Goal: Check status: Check status

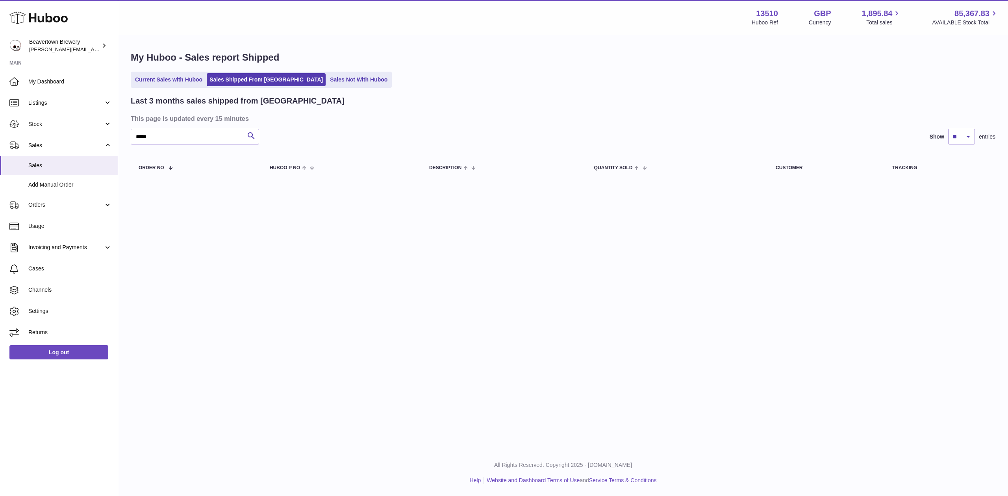
click at [303, 70] on div "My Huboo - Sales report Shipped Current Sales with Huboo Sales Shipped From Hub…" at bounding box center [563, 116] width 890 height 163
click at [310, 72] on ul "Current Sales with Huboo Sales Shipped From Huboo Sales Not With Huboo" at bounding box center [261, 80] width 261 height 16
click at [327, 73] on link "Sales Not With Huboo" at bounding box center [358, 79] width 63 height 13
click at [48, 122] on span "Stock" at bounding box center [65, 123] width 75 height 7
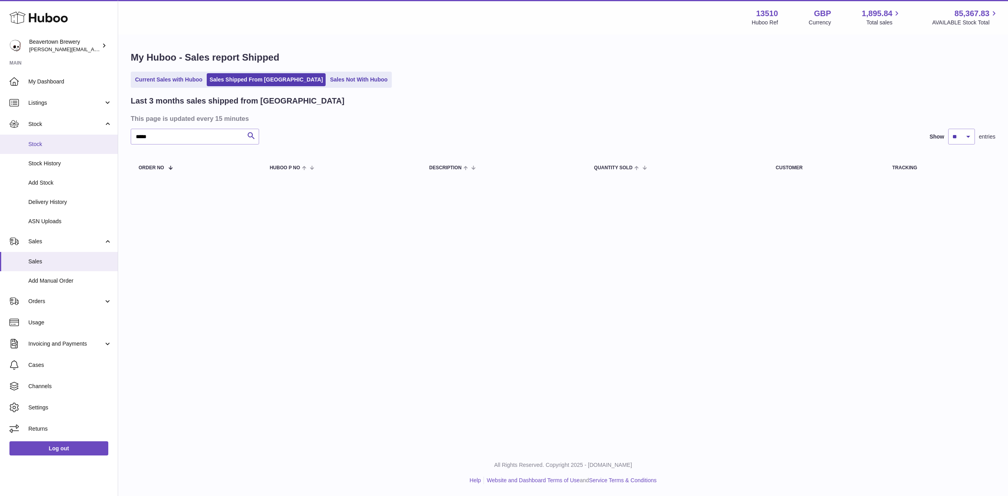
click at [46, 141] on span "Stock" at bounding box center [69, 144] width 83 height 7
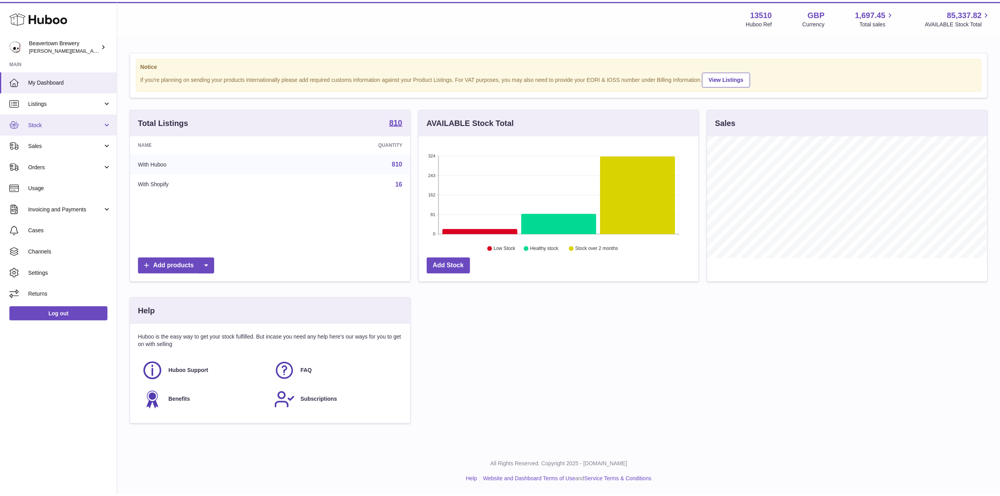
scroll to position [393566, 393410]
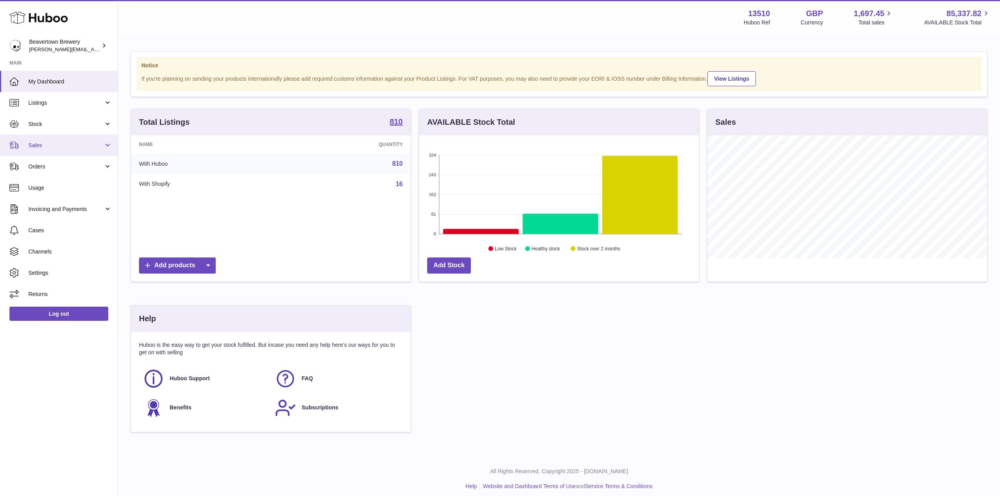
click at [57, 144] on span "Sales" at bounding box center [65, 145] width 75 height 7
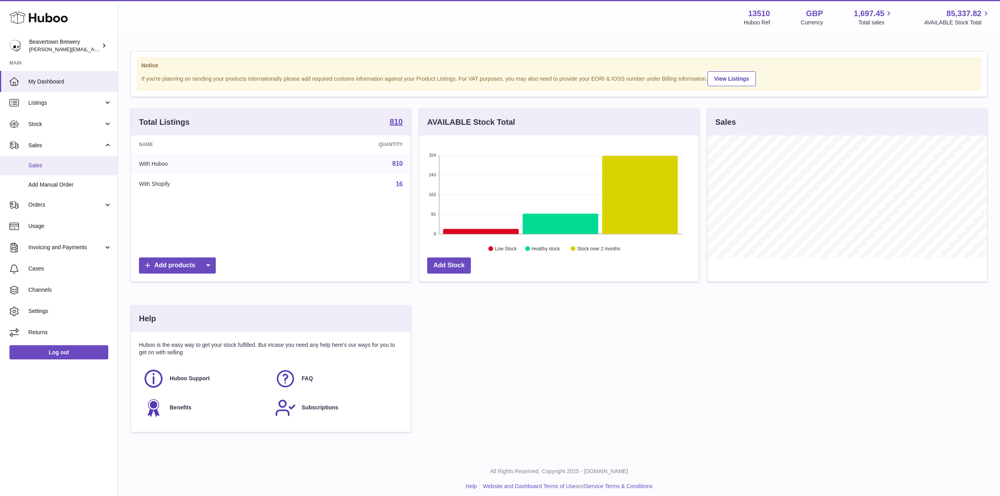
click at [46, 169] on span "Sales" at bounding box center [69, 165] width 83 height 7
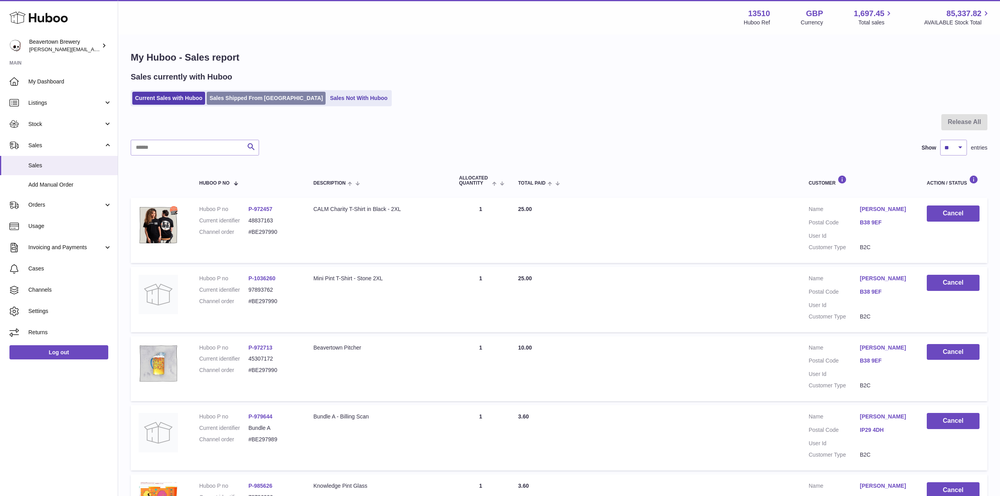
click at [222, 104] on link "Sales Shipped From [GEOGRAPHIC_DATA]" at bounding box center [266, 98] width 119 height 13
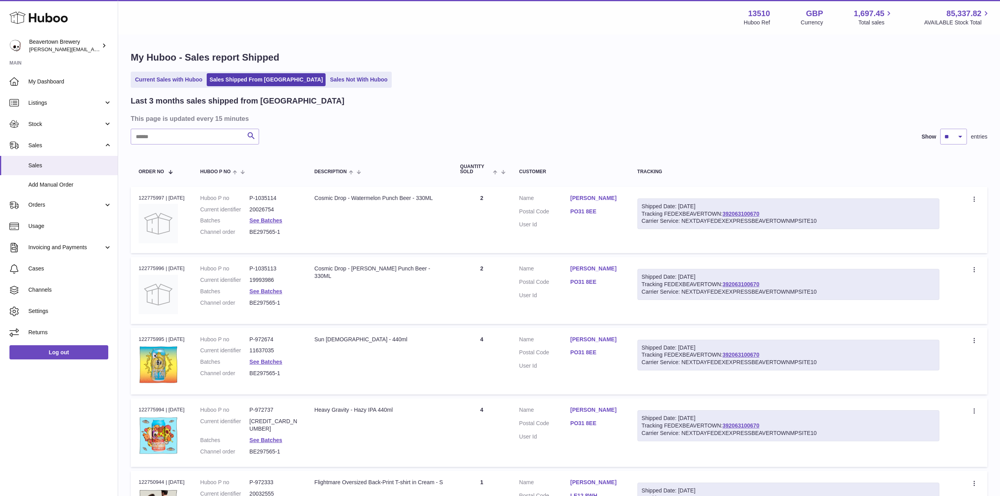
click at [304, 101] on div "Last 3 months sales shipped from Huboo" at bounding box center [559, 101] width 857 height 11
click at [327, 81] on link "Sales Not With Huboo" at bounding box center [358, 79] width 63 height 13
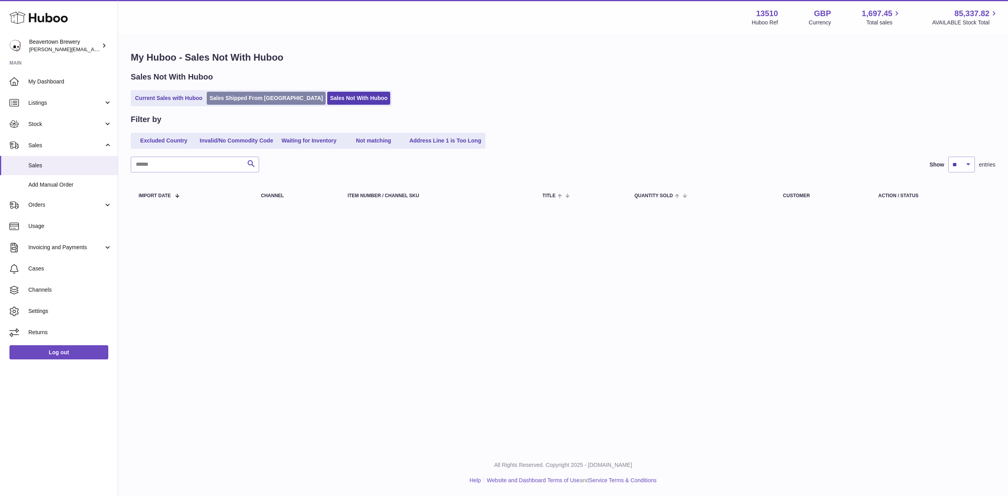
click at [243, 101] on link "Sales Shipped From [GEOGRAPHIC_DATA]" at bounding box center [266, 98] width 119 height 13
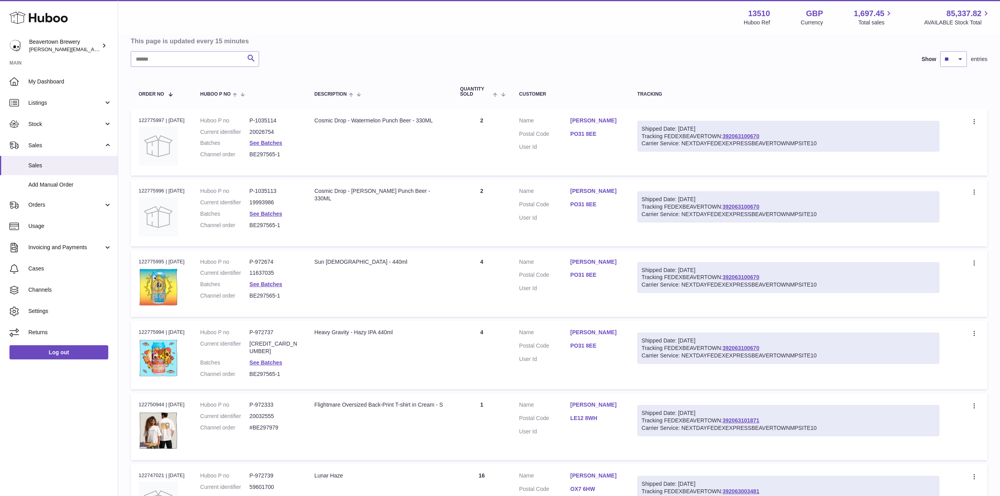
scroll to position [59, 0]
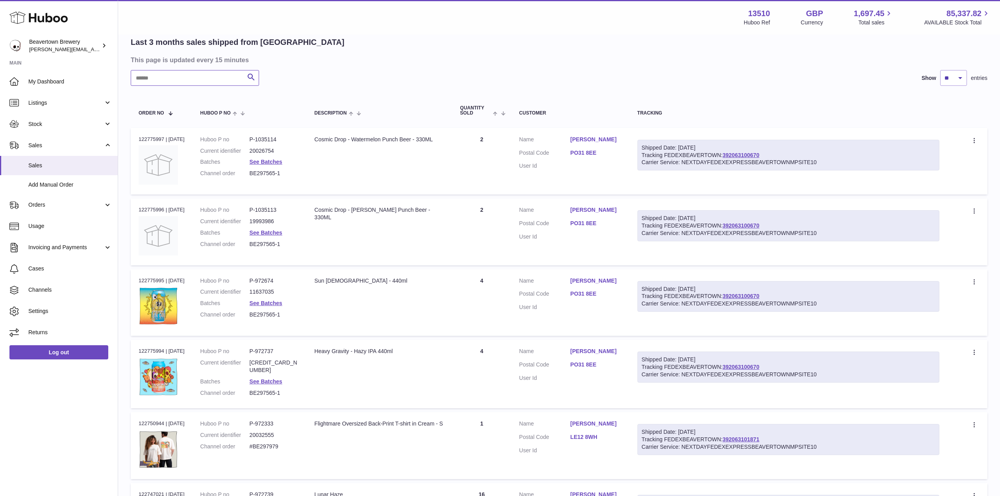
click at [175, 76] on input "text" at bounding box center [195, 78] width 128 height 16
paste input "*****"
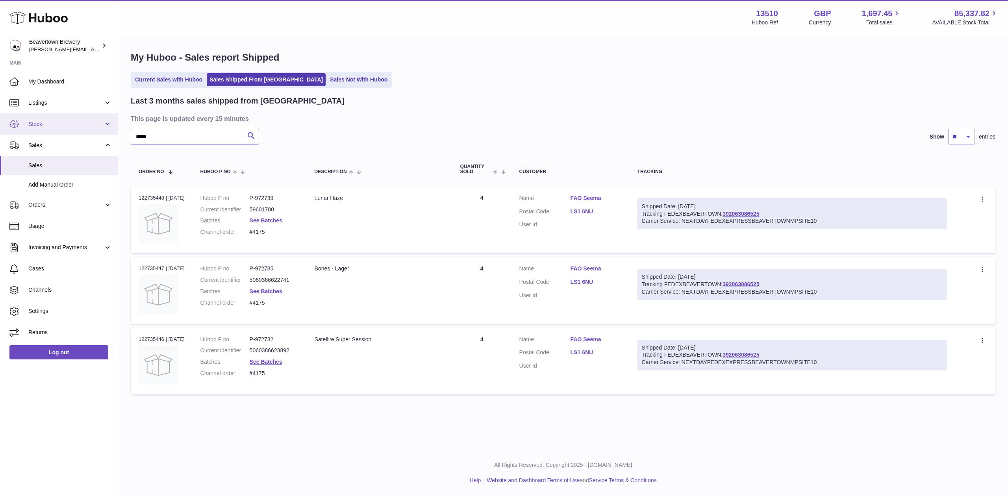
drag, startPoint x: 177, startPoint y: 139, endPoint x: 42, endPoint y: 123, distance: 136.3
click at [54, 125] on div "Huboo Beavertown Brewery Matthew.McCormack@beavertownbrewery.co.uk Main My Dash…" at bounding box center [504, 248] width 1008 height 496
paste input "text"
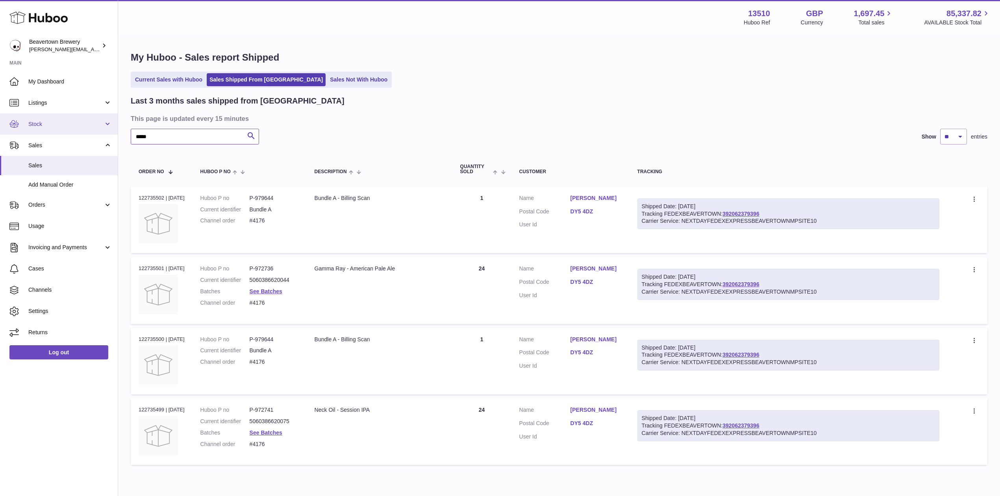
drag, startPoint x: 180, startPoint y: 132, endPoint x: 9, endPoint y: 126, distance: 170.6
click at [43, 129] on div "Huboo Beavertown Brewery Matthew.McCormack@beavertownbrewery.co.uk Main My Dash…" at bounding box center [500, 265] width 1000 height 531
paste input "text"
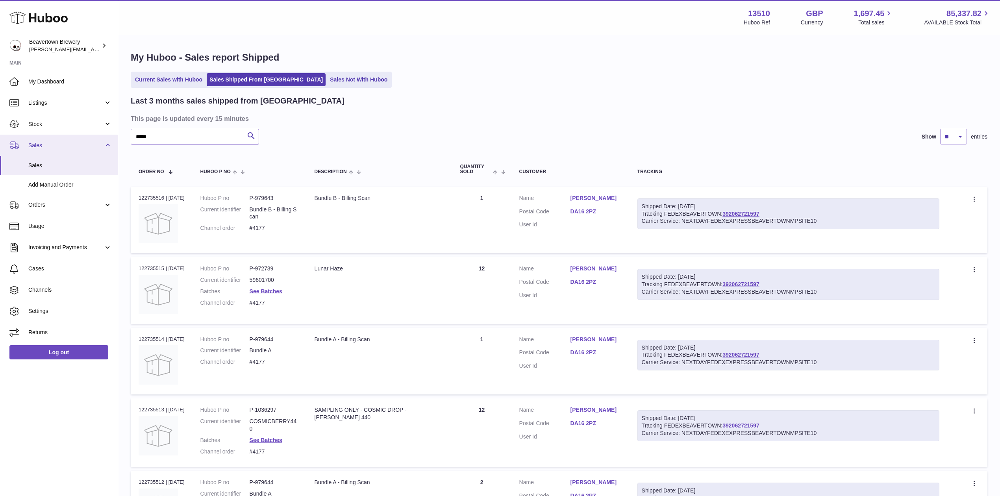
drag, startPoint x: 161, startPoint y: 142, endPoint x: 87, endPoint y: 139, distance: 74.1
click at [90, 139] on div "Huboo Beavertown Brewery Matthew.McCormack@beavertownbrewery.co.uk Main My Dash…" at bounding box center [500, 488] width 1000 height 977
paste input "text"
drag, startPoint x: 168, startPoint y: 135, endPoint x: 37, endPoint y: 138, distance: 131.1
click at [52, 137] on div "Huboo Beavertown Brewery Matthew.McCormack@beavertownbrewery.co.uk Main My Dash…" at bounding box center [500, 407] width 1000 height 814
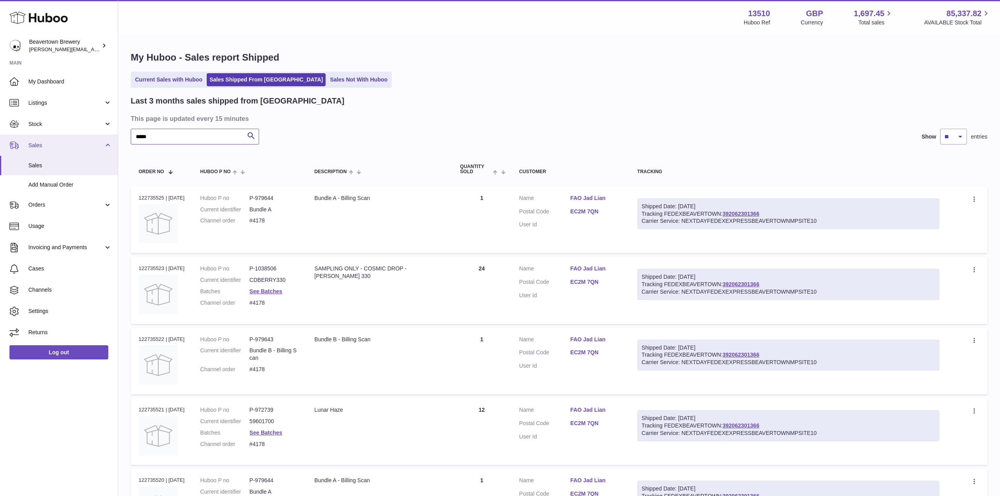
paste input "text"
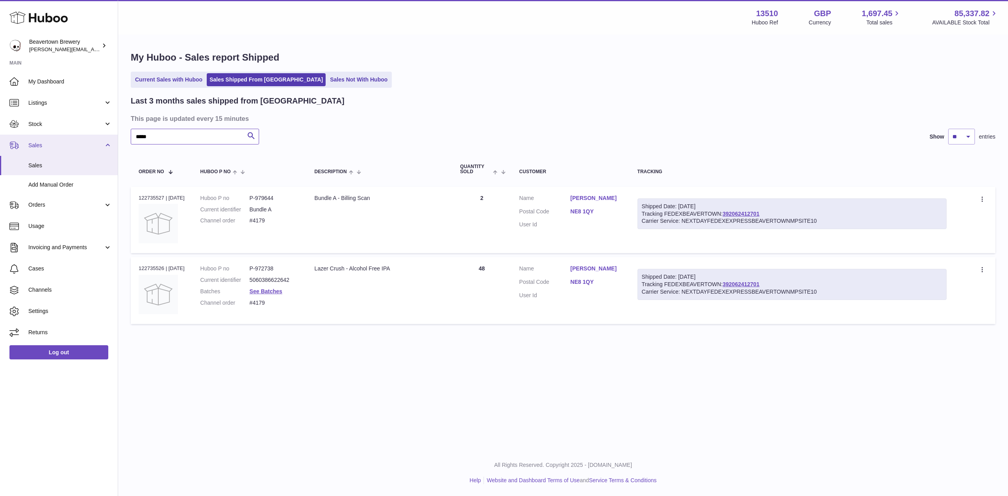
drag, startPoint x: 180, startPoint y: 131, endPoint x: 23, endPoint y: 141, distance: 157.3
click at [79, 138] on div "Huboo Beavertown Brewery Matthew.McCormack@beavertownbrewery.co.uk Main My Dash…" at bounding box center [504, 248] width 1008 height 496
paste input "text"
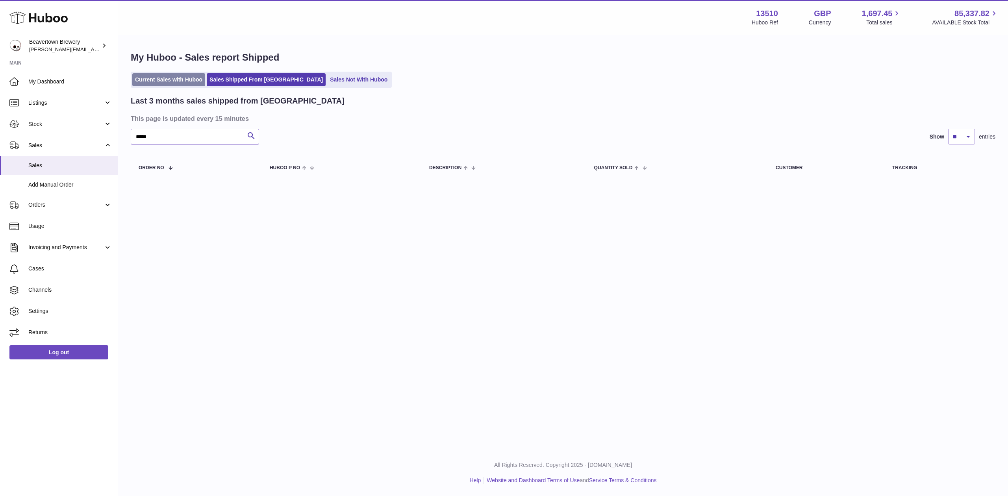
type input "*****"
click at [150, 84] on link "Current Sales with Huboo" at bounding box center [168, 79] width 73 height 13
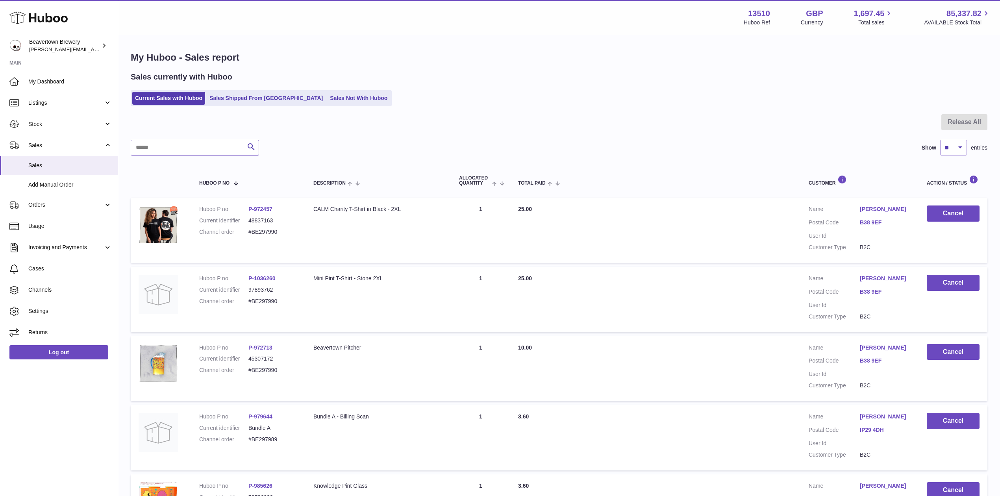
click at [165, 144] on input "text" at bounding box center [195, 148] width 128 height 16
paste input "*****"
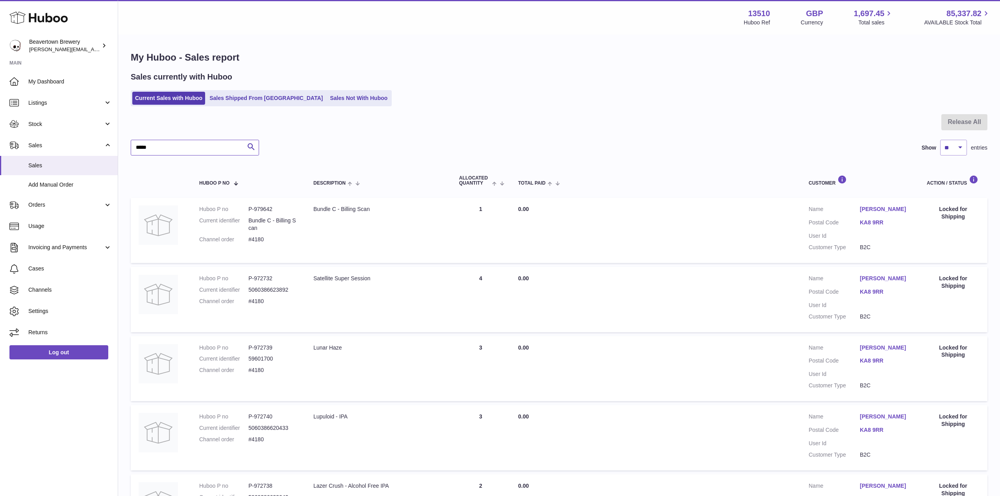
type input "*****"
